Goal: Transaction & Acquisition: Purchase product/service

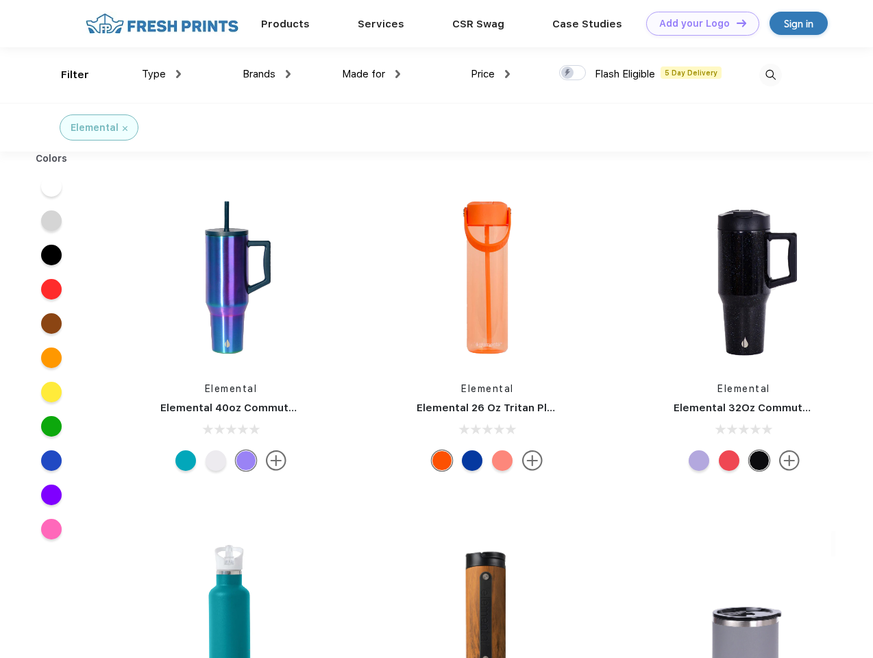
click at [697, 23] on link "Add your Logo Design Tool" at bounding box center [702, 24] width 113 height 24
click at [0, 0] on div "Design Tool" at bounding box center [0, 0] width 0 height 0
click at [735, 23] on link "Add your Logo Design Tool" at bounding box center [702, 24] width 113 height 24
click at [66, 75] on div "Filter" at bounding box center [75, 75] width 28 height 16
click at [162, 74] on span "Type" at bounding box center [154, 74] width 24 height 12
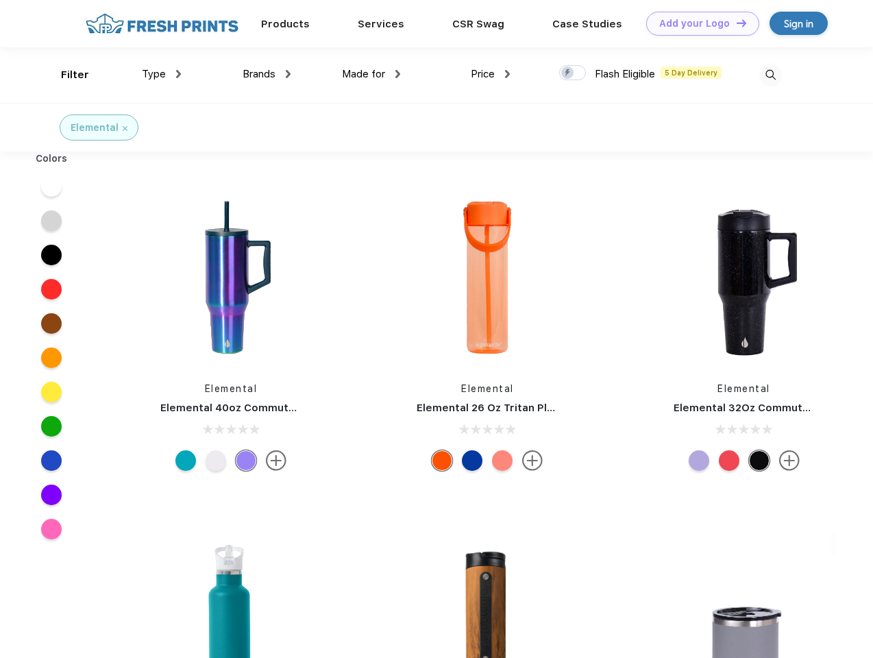
click at [267, 74] on span "Brands" at bounding box center [259, 74] width 33 height 12
click at [371, 74] on span "Made for" at bounding box center [363, 74] width 43 height 12
click at [491, 74] on span "Price" at bounding box center [483, 74] width 24 height 12
click at [573, 73] on div at bounding box center [572, 72] width 27 height 15
click at [568, 73] on input "checkbox" at bounding box center [563, 68] width 9 height 9
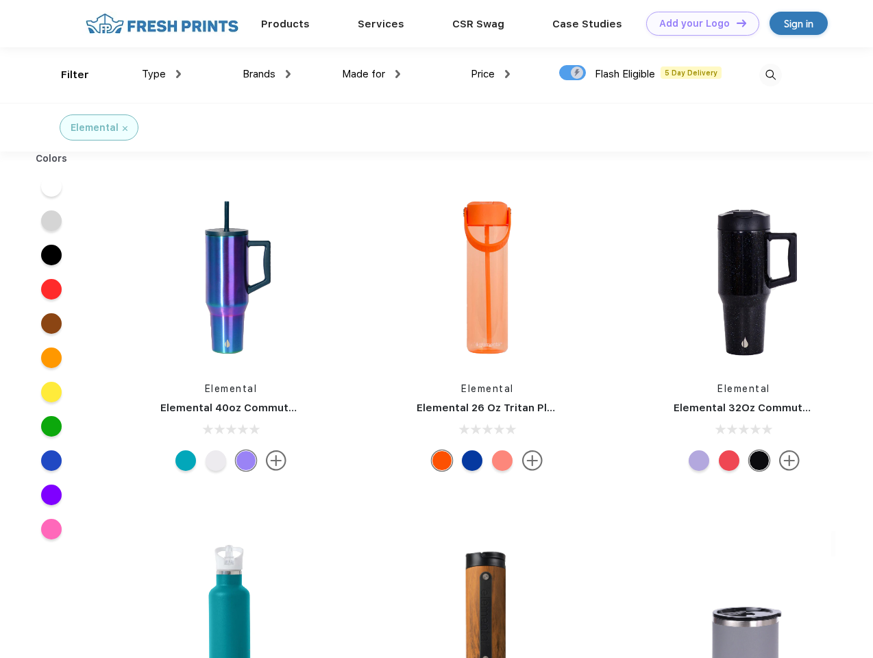
click at [770, 75] on img at bounding box center [770, 75] width 23 height 23
